Goal: Task Accomplishment & Management: Use online tool/utility

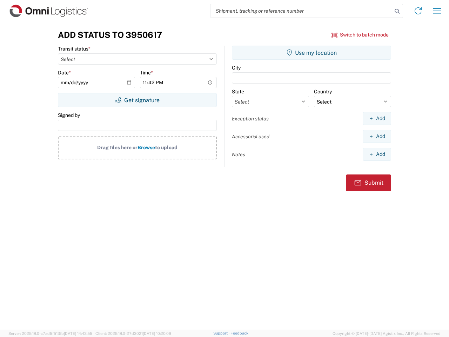
click at [301, 11] on input "search" at bounding box center [302, 10] width 182 height 13
click at [397, 11] on icon at bounding box center [397, 11] width 10 height 10
click at [418, 11] on icon at bounding box center [418, 10] width 11 height 11
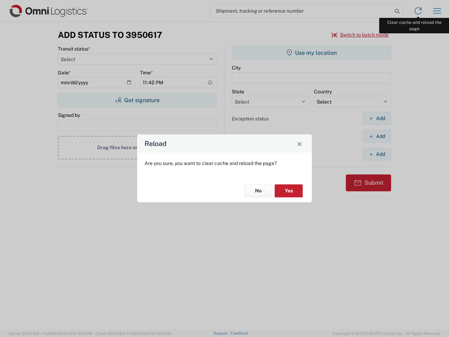
click at [437, 11] on div "Reload Are you sure, you want to clear cache and reload the page? No Yes" at bounding box center [224, 168] width 449 height 337
click at [360, 35] on div "Reload Are you sure, you want to clear cache and reload the page? No Yes" at bounding box center [224, 168] width 449 height 337
click at [137, 100] on div "Reload Are you sure, you want to clear cache and reload the page? No Yes" at bounding box center [224, 168] width 449 height 337
click at [312, 53] on div "Reload Are you sure, you want to clear cache and reload the page? No Yes" at bounding box center [224, 168] width 449 height 337
click at [377, 118] on div "Reload Are you sure, you want to clear cache and reload the page? No Yes" at bounding box center [224, 168] width 449 height 337
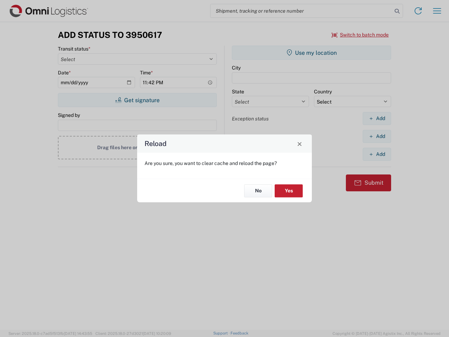
click at [377, 136] on div "Reload Are you sure, you want to clear cache and reload the page? No Yes" at bounding box center [224, 168] width 449 height 337
click at [377, 154] on div "Reload Are you sure, you want to clear cache and reload the page? No Yes" at bounding box center [224, 168] width 449 height 337
